Goal: Obtain resource: Obtain resource

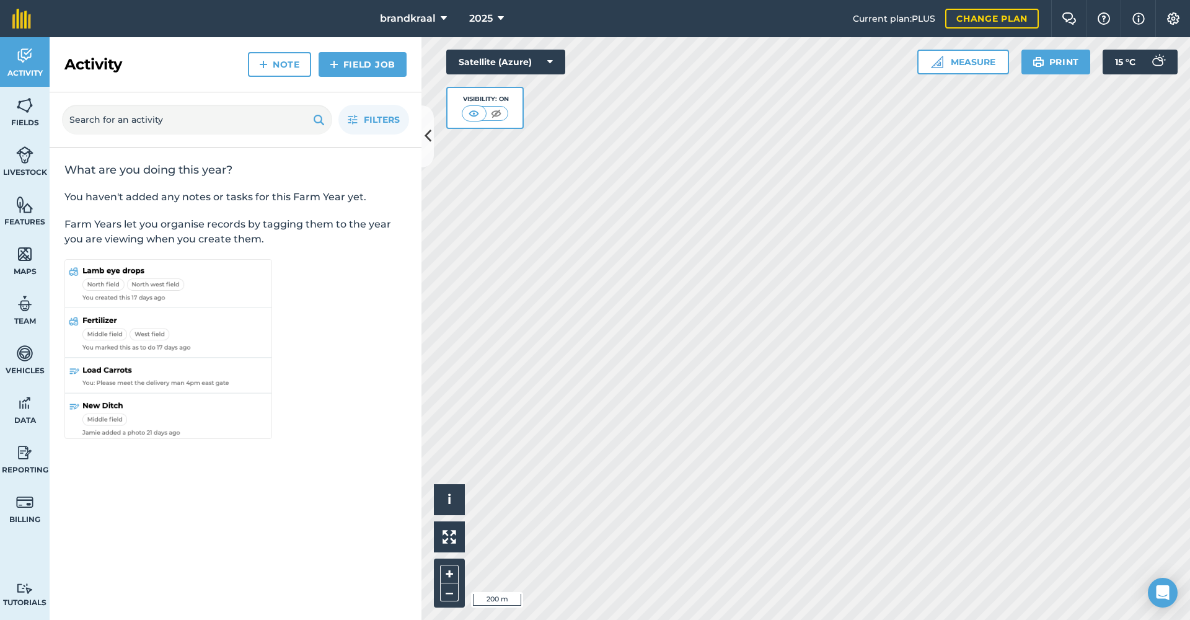
click at [490, 17] on span "2025" at bounding box center [481, 18] width 24 height 15
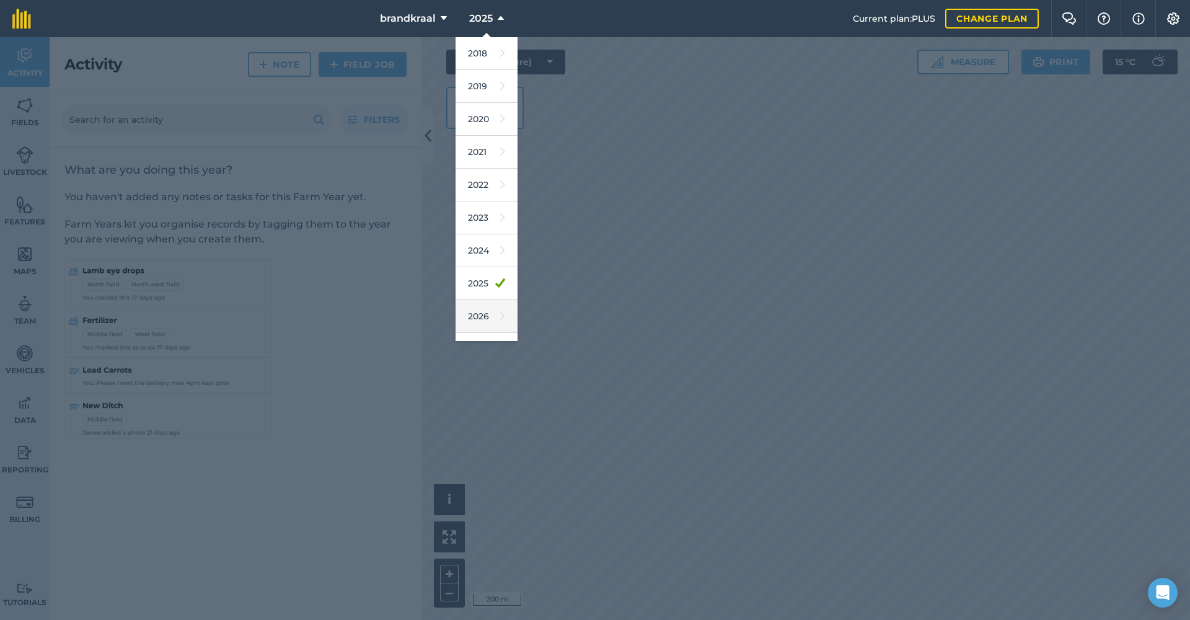
click at [479, 321] on link "2026" at bounding box center [486, 316] width 62 height 33
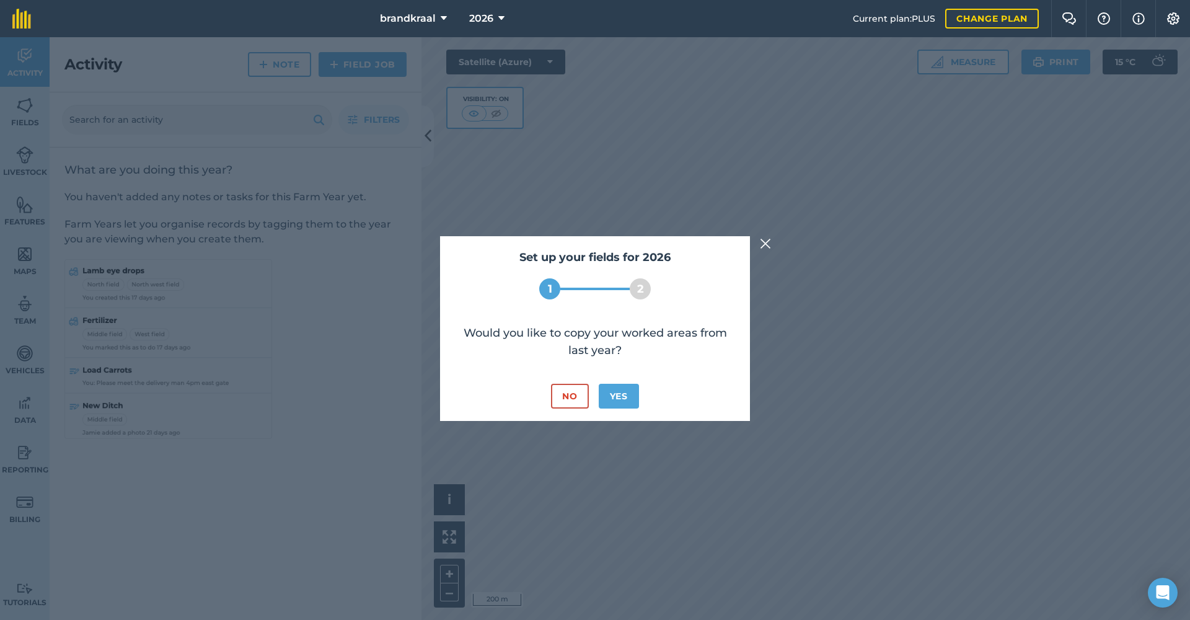
click at [576, 397] on button "No" at bounding box center [569, 396] width 37 height 25
click at [567, 394] on button "No" at bounding box center [569, 396] width 37 height 25
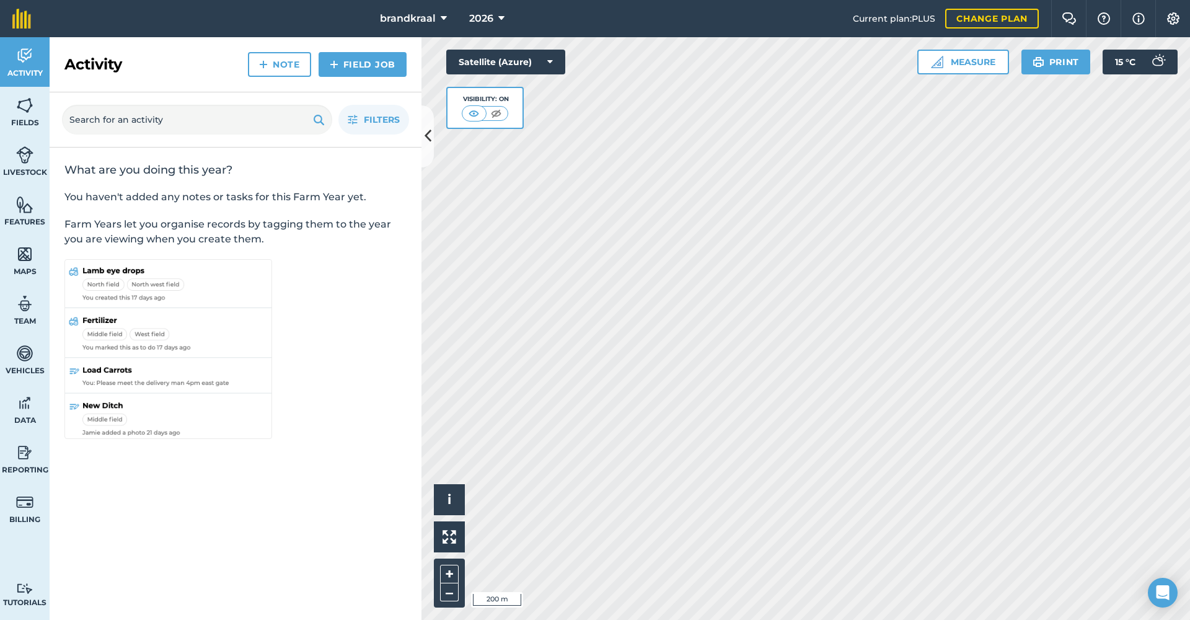
click at [504, 22] on button "2026" at bounding box center [486, 18] width 45 height 37
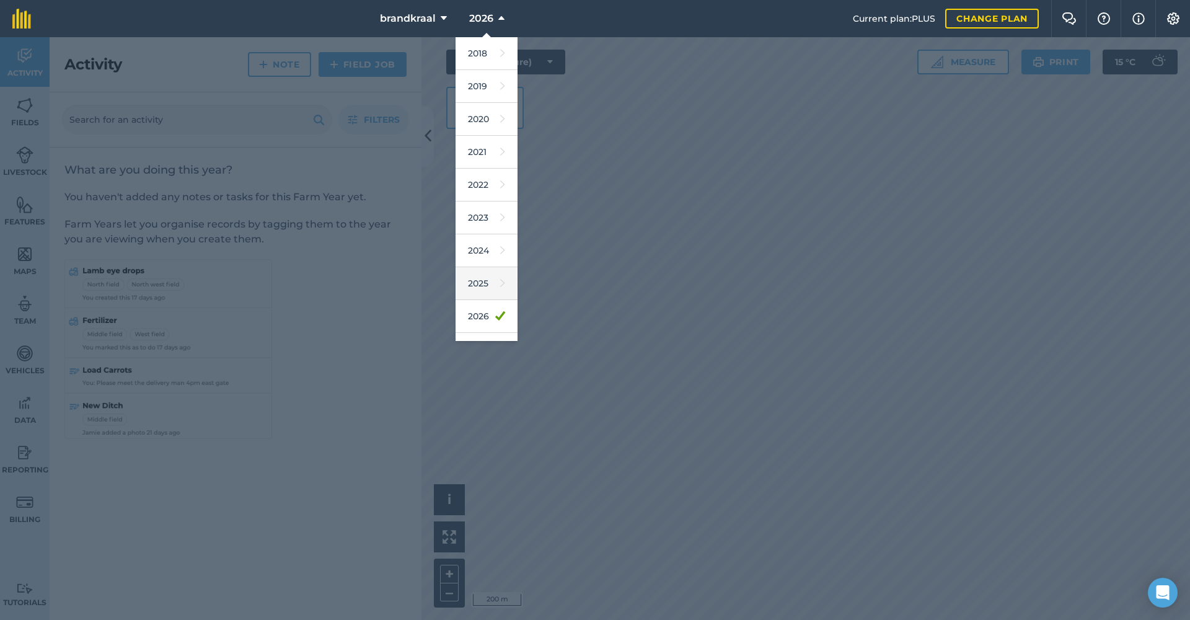
click at [475, 290] on link "2025" at bounding box center [486, 283] width 62 height 33
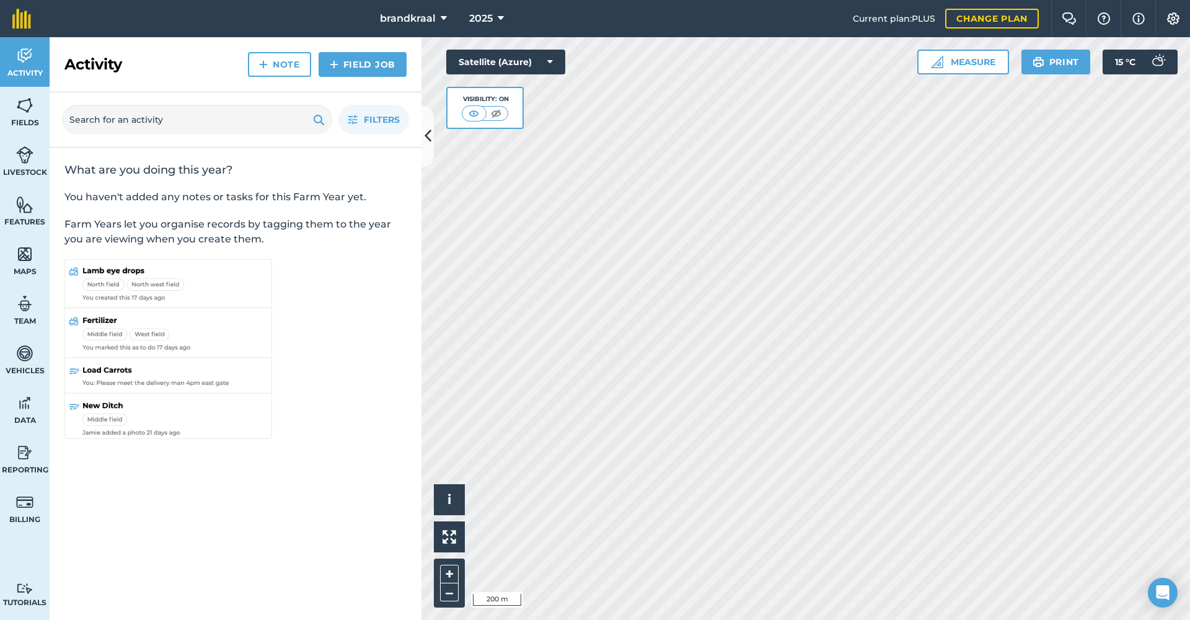
click at [428, 149] on button at bounding box center [427, 136] width 12 height 62
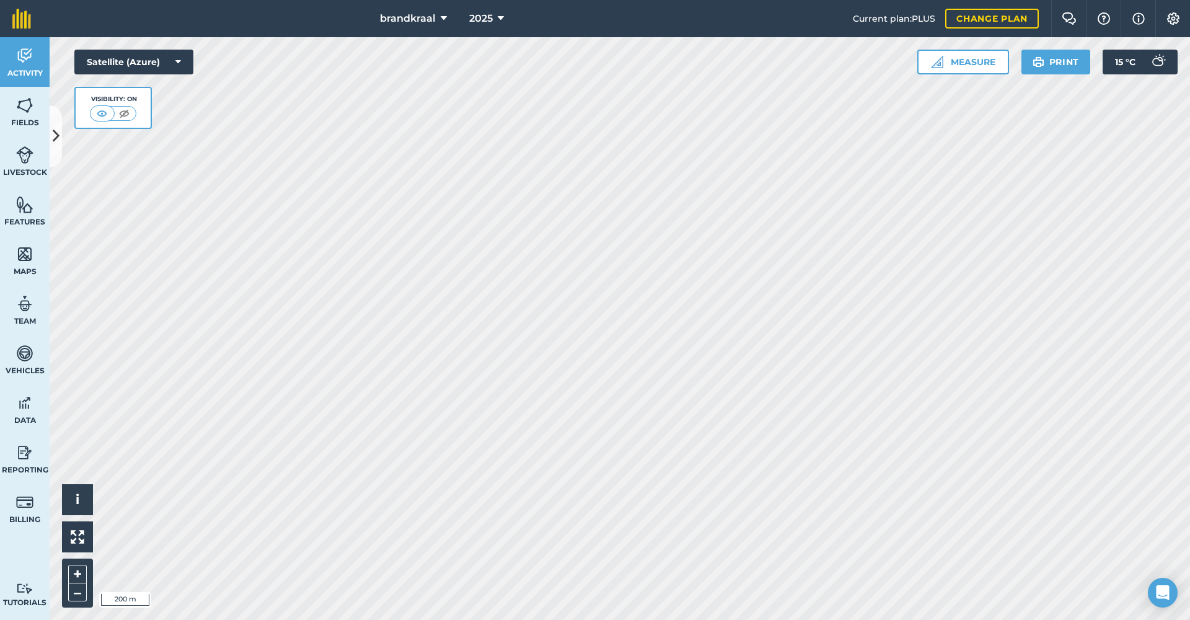
click at [406, 21] on span "brandkraal" at bounding box center [408, 18] width 56 height 15
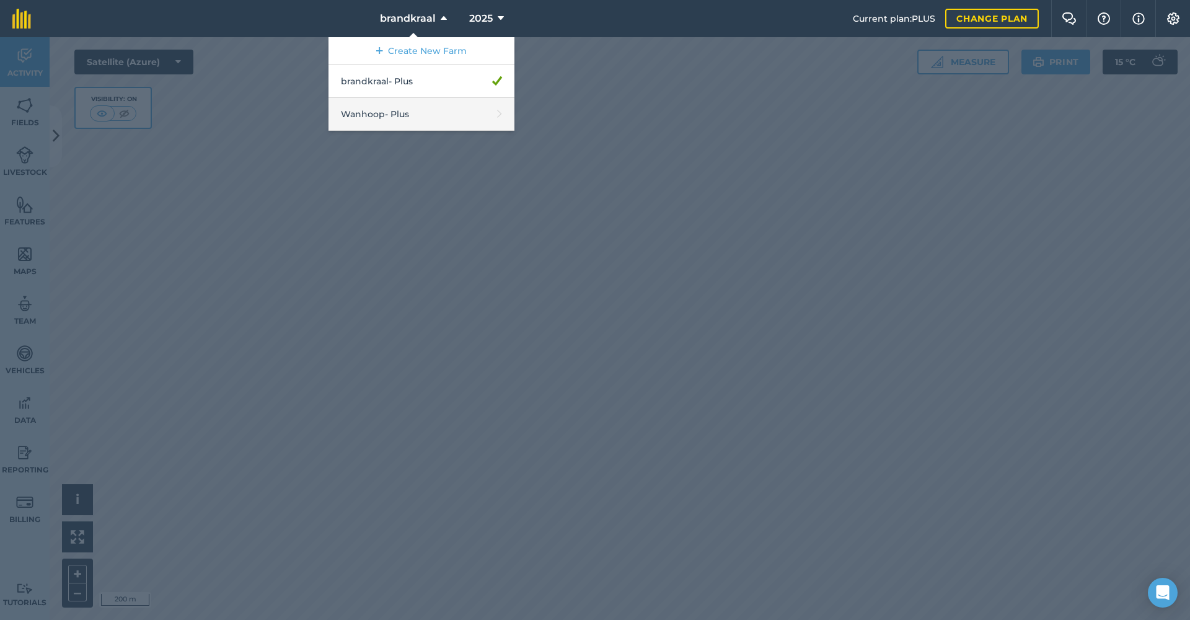
click at [414, 123] on link "Wanhoop - Plus" at bounding box center [421, 114] width 186 height 33
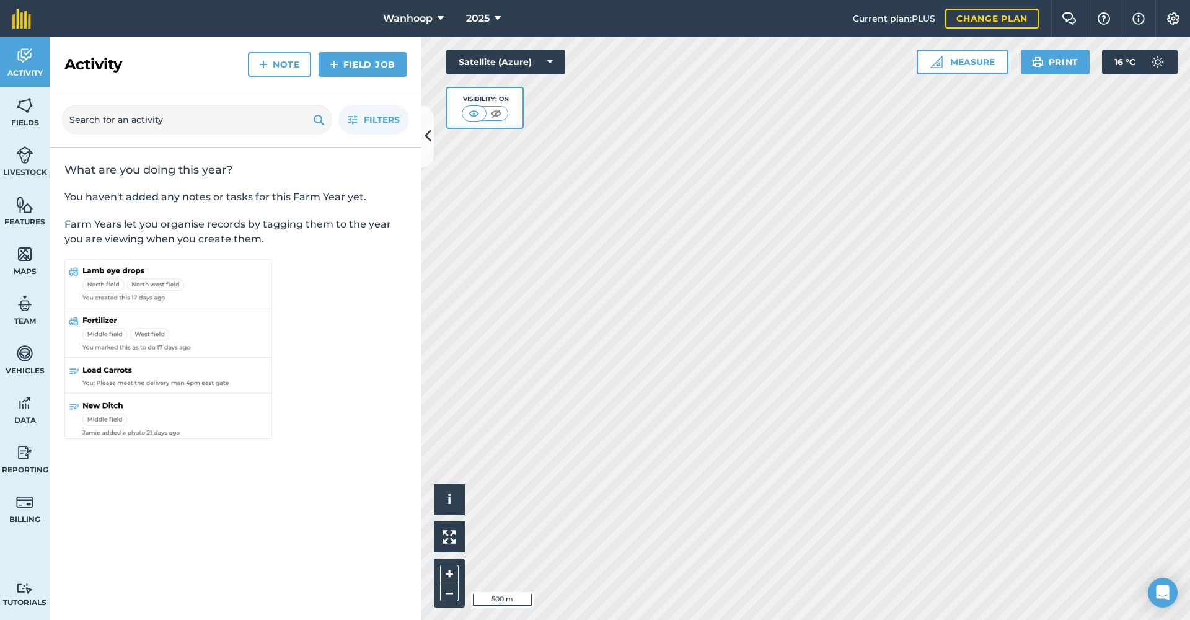
click at [429, 135] on icon at bounding box center [427, 136] width 7 height 22
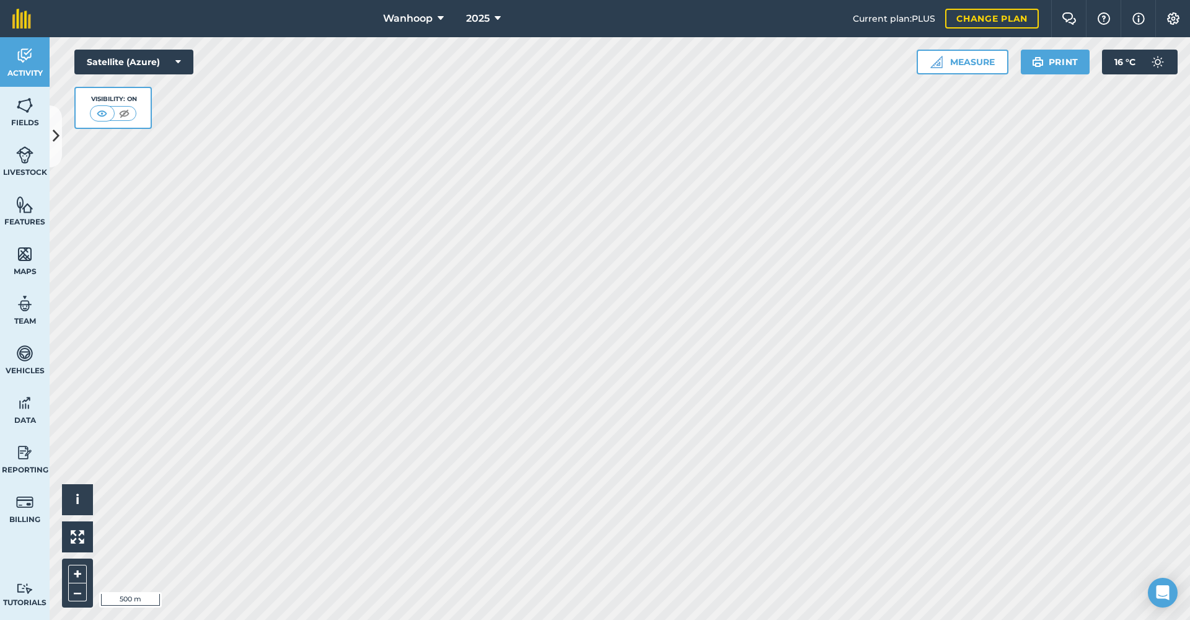
click at [1043, 64] on button "Print" at bounding box center [1055, 62] width 69 height 25
click at [125, 113] on img at bounding box center [123, 113] width 15 height 12
click at [106, 114] on img at bounding box center [102, 113] width 15 height 12
click at [25, 116] on link "Fields" at bounding box center [25, 112] width 50 height 50
click at [1040, 59] on img at bounding box center [1038, 62] width 12 height 15
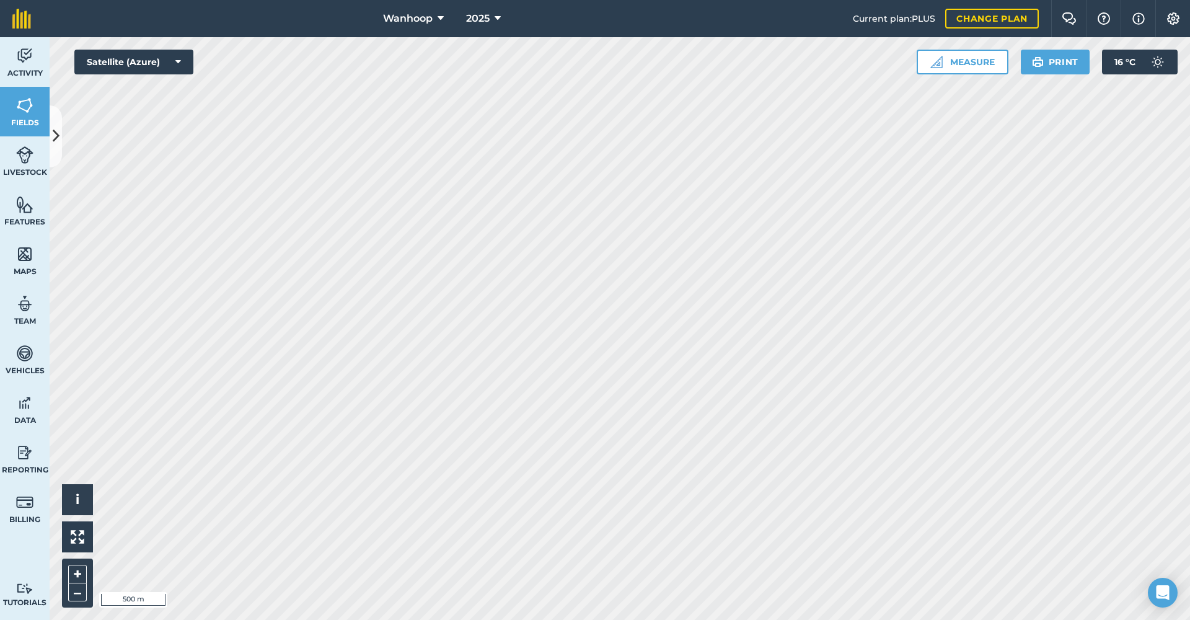
click at [1050, 61] on button "Print" at bounding box center [1055, 62] width 69 height 25
click at [1066, 63] on button "Print" at bounding box center [1055, 62] width 69 height 25
